Goal: Task Accomplishment & Management: Manage account settings

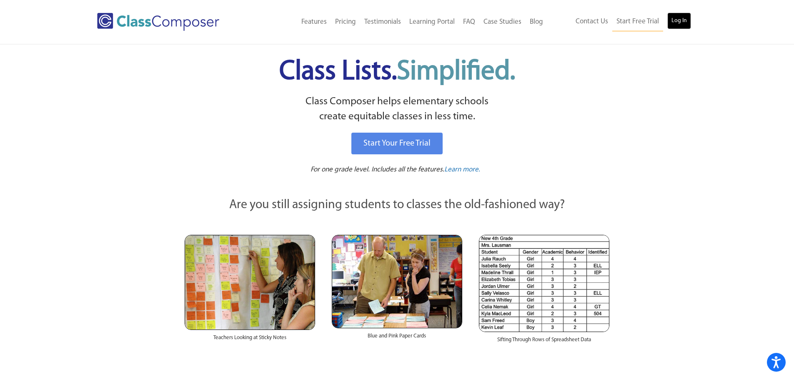
click at [674, 22] on link "Log In" at bounding box center [679, 21] width 24 height 17
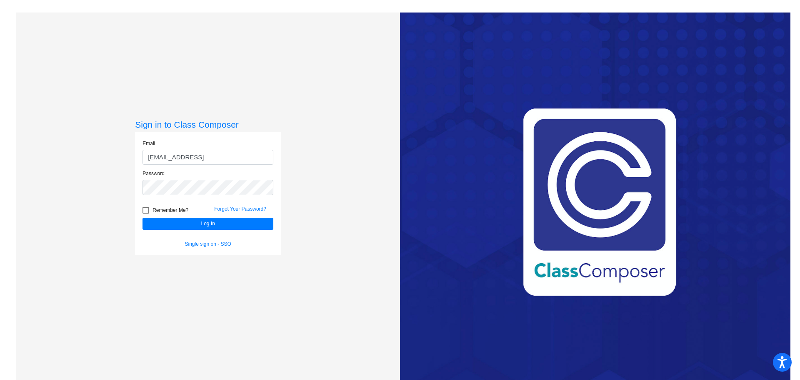
click at [148, 158] on input "[EMAIL_ADDRESS]" at bounding box center [208, 157] width 131 height 15
type input "d"
type input "[EMAIL_ADDRESS][DOMAIN_NAME]"
click at [165, 223] on button "Log In" at bounding box center [208, 224] width 131 height 12
